Goal: Information Seeking & Learning: Learn about a topic

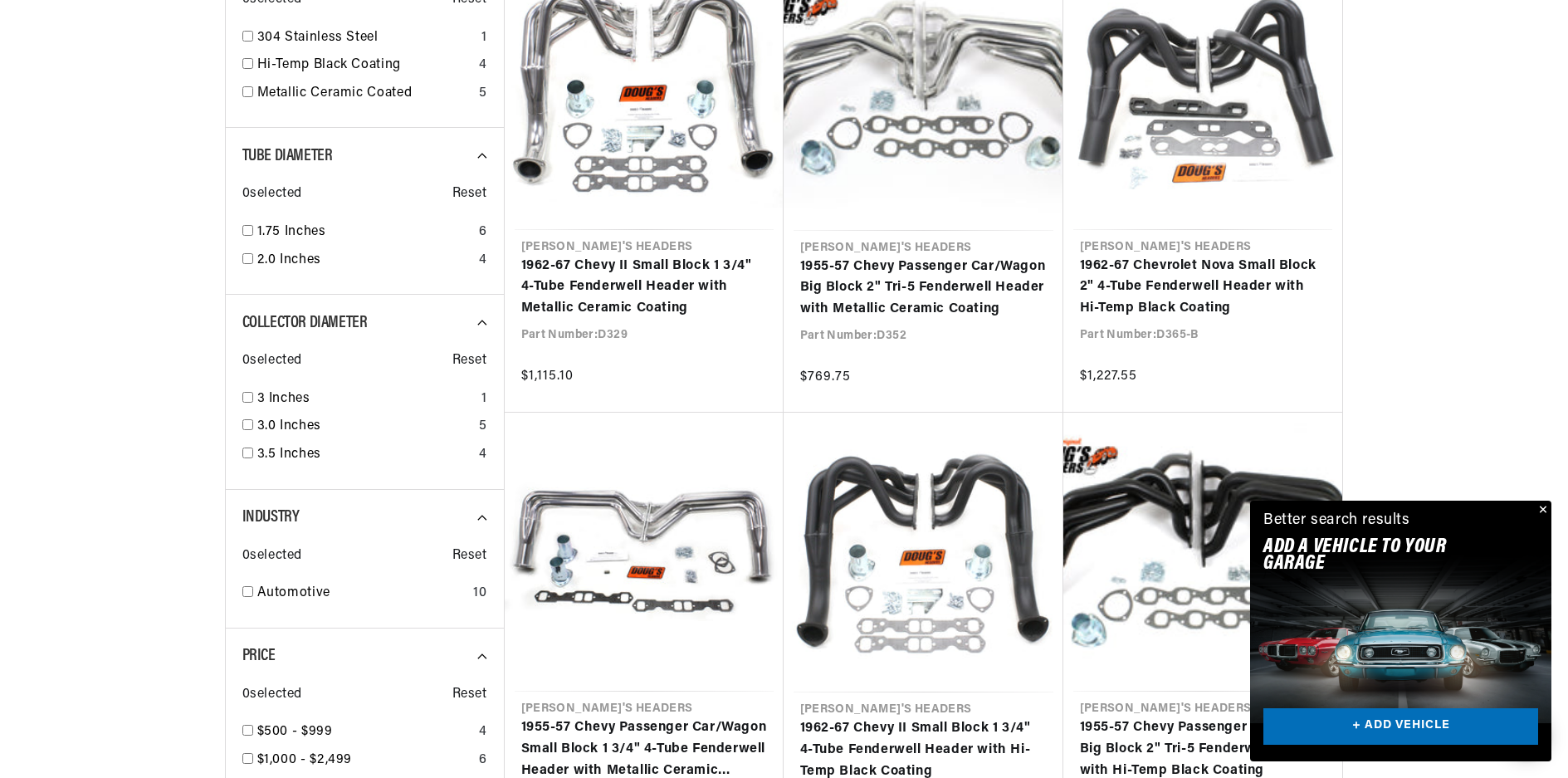
click at [1547, 506] on button "Close" at bounding box center [1541, 511] width 20 height 20
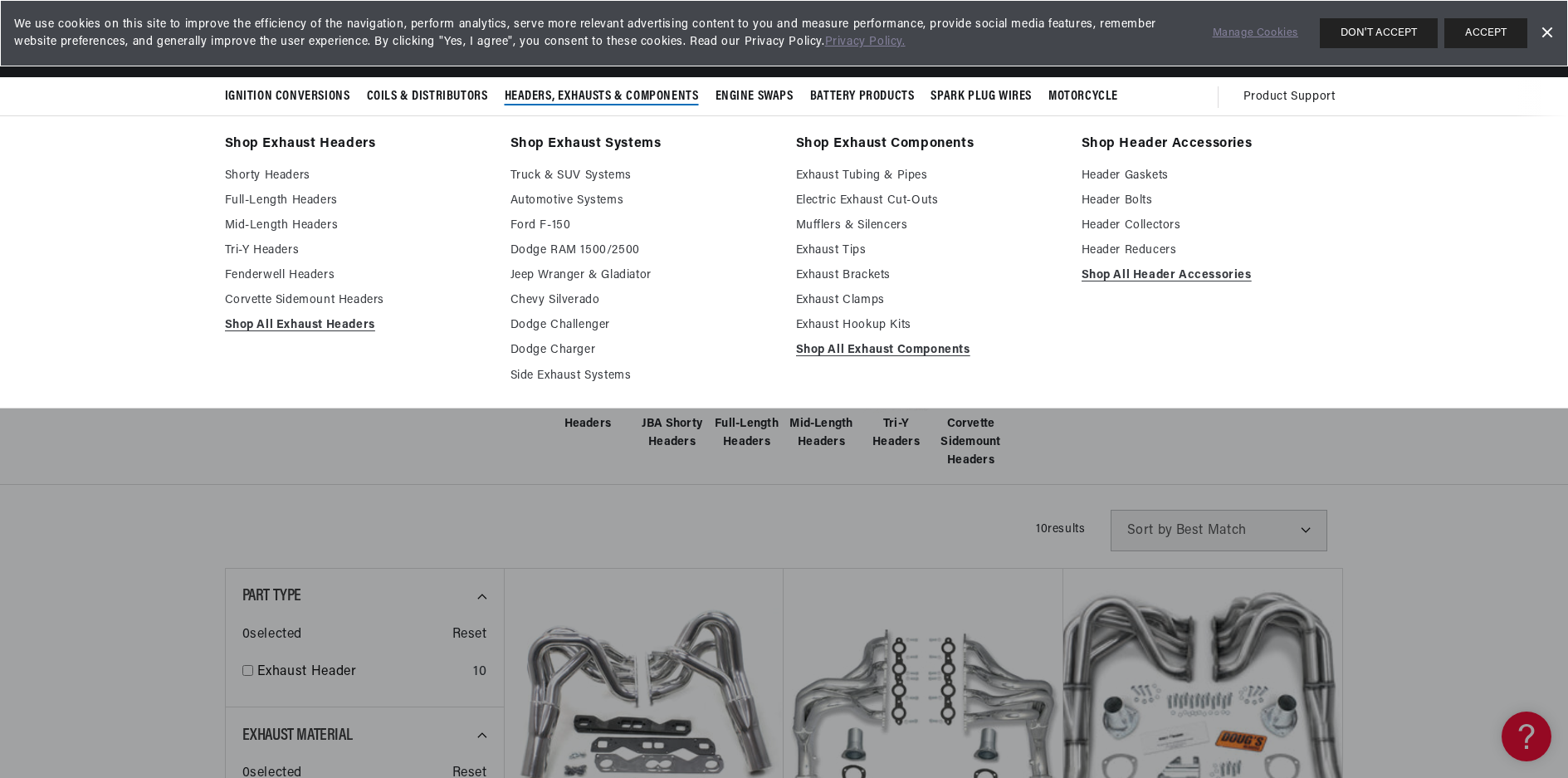
scroll to position [0, 502]
click at [843, 225] on link "Mufflers & Silencers" at bounding box center [927, 225] width 262 height 20
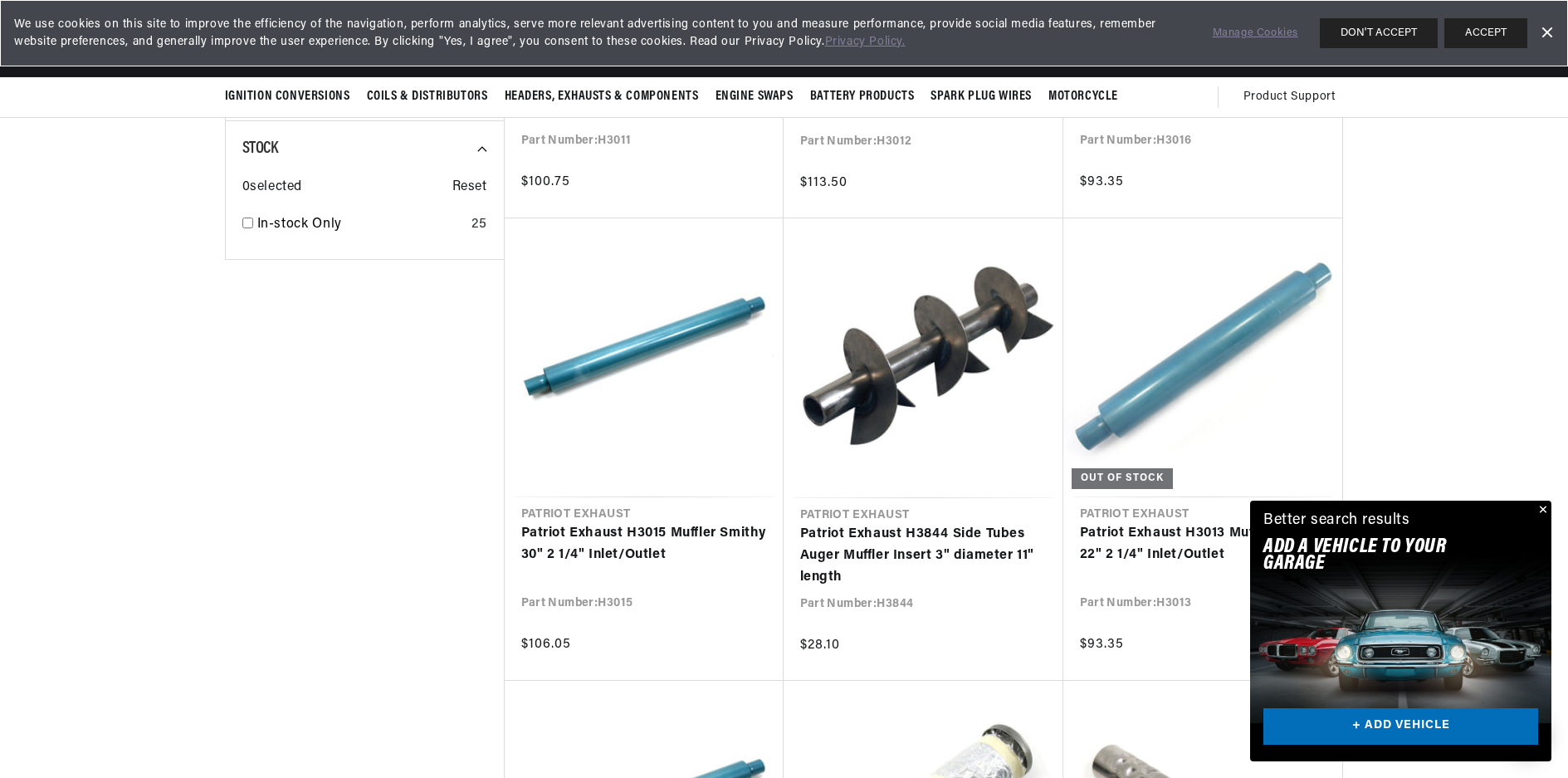
scroll to position [1329, 0]
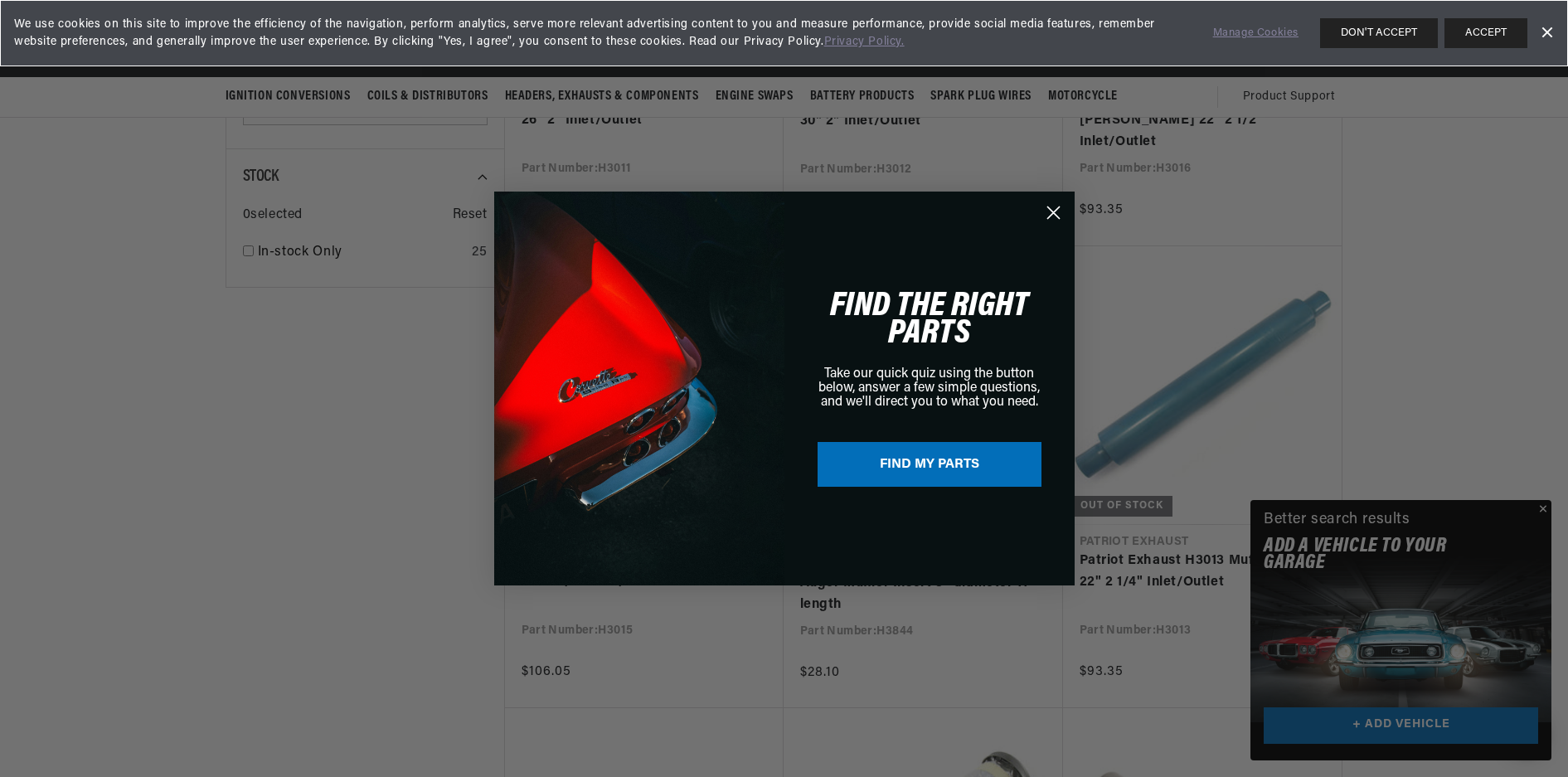
click at [1545, 504] on div "Close dialog FIND THE RIGHT PARTS Take our quick quiz using the button below, a…" at bounding box center [784, 388] width 1568 height 777
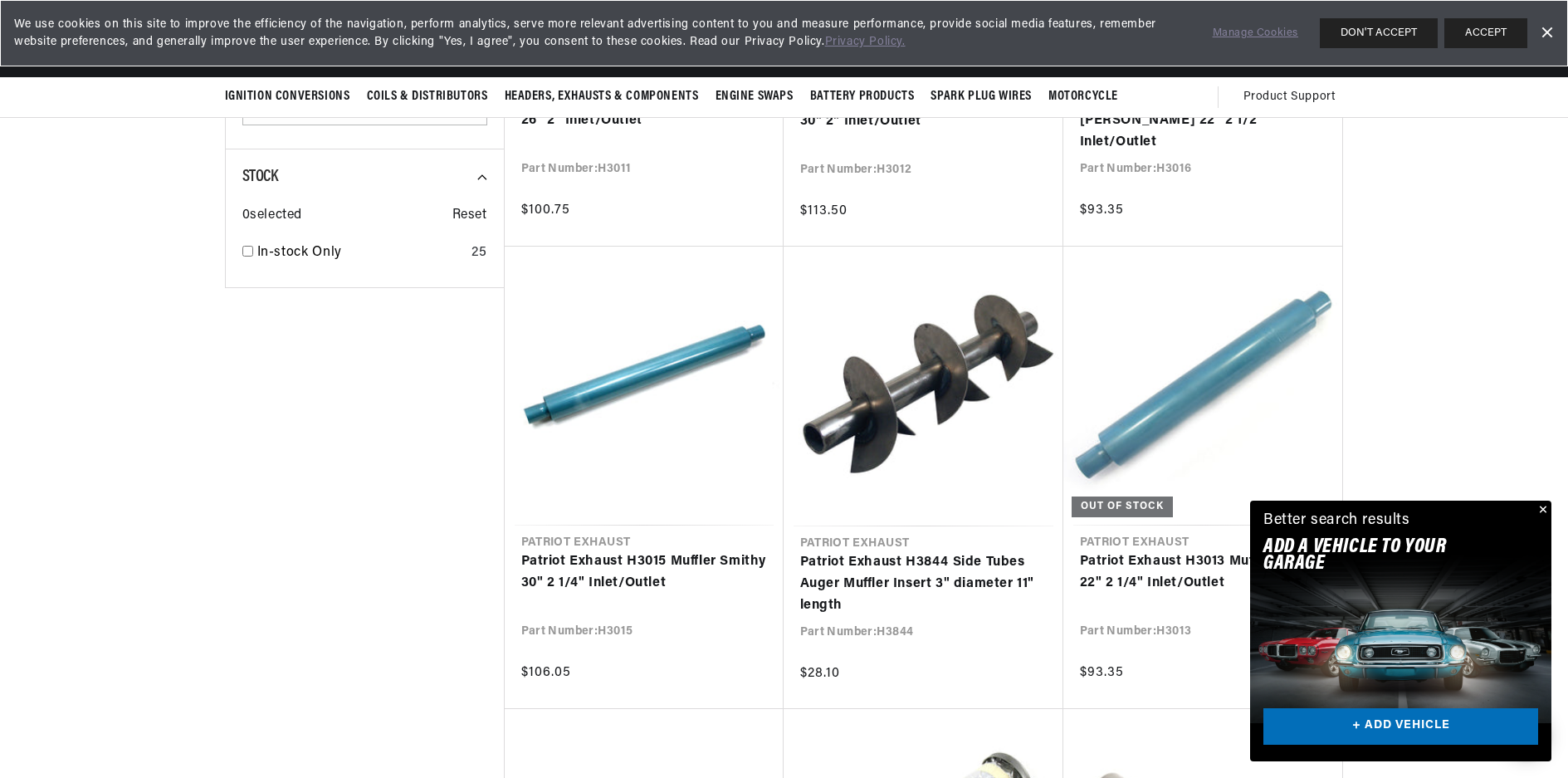
click at [1541, 509] on button "Close" at bounding box center [1541, 511] width 20 height 20
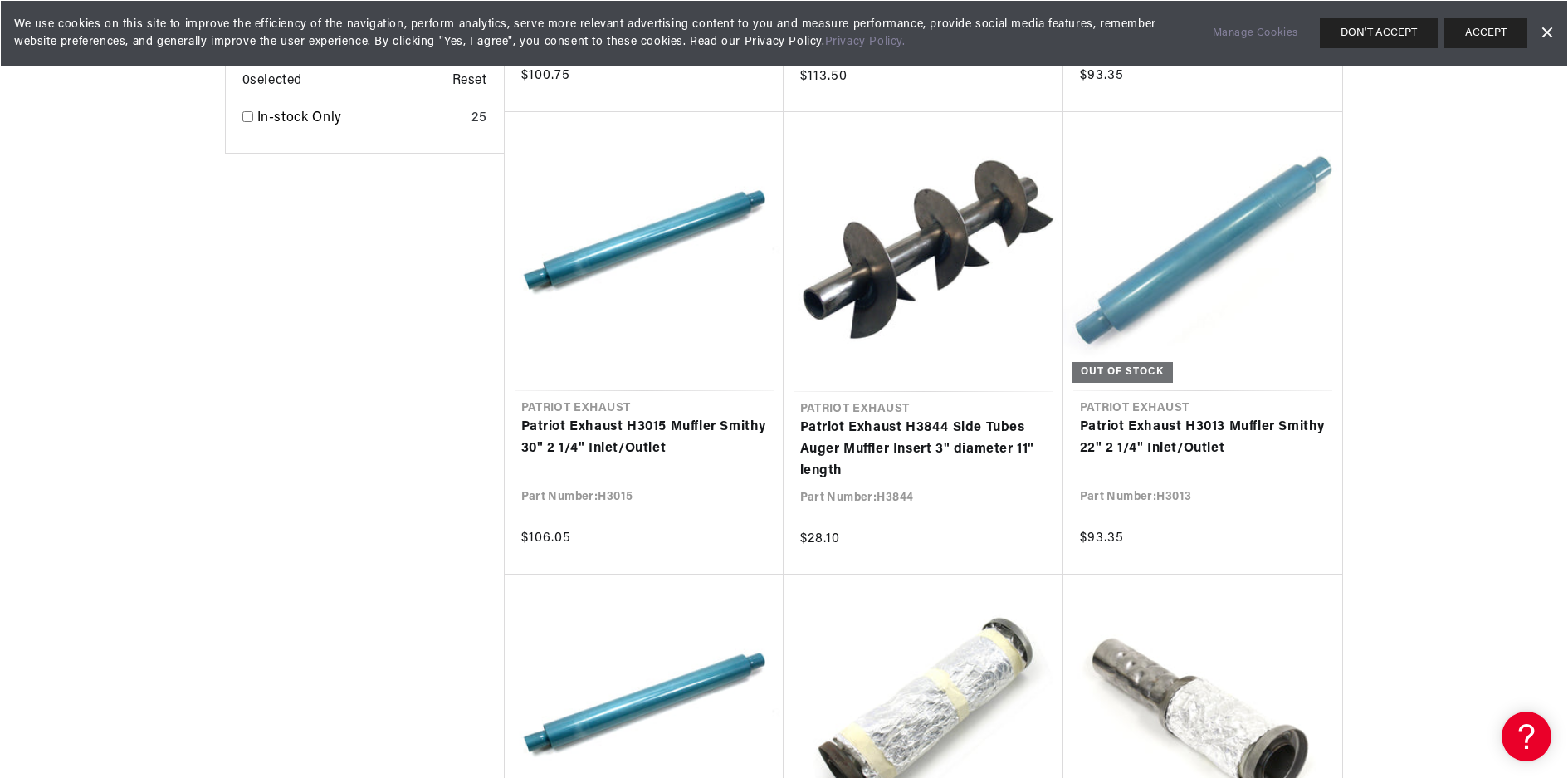
scroll to position [1661, 0]
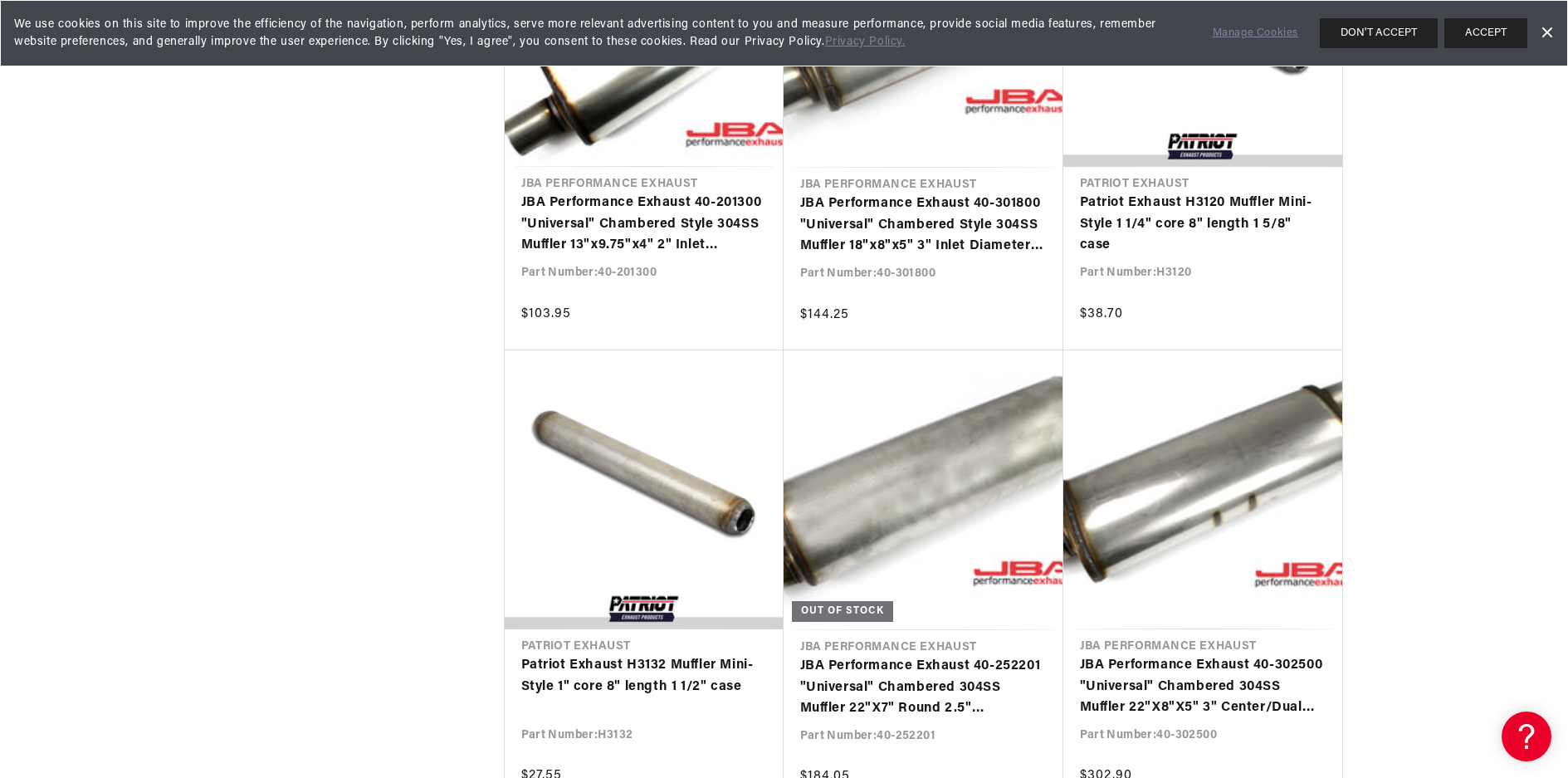
scroll to position [0, 502]
